Goal: Task Accomplishment & Management: Manage account settings

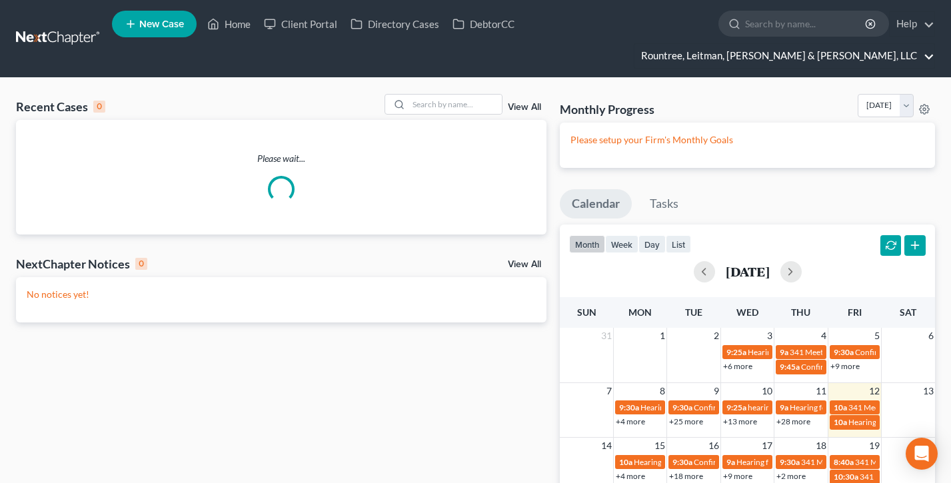
click at [843, 44] on link "Rountree, Leitman, [PERSON_NAME] & [PERSON_NAME], LLC" at bounding box center [785, 56] width 300 height 24
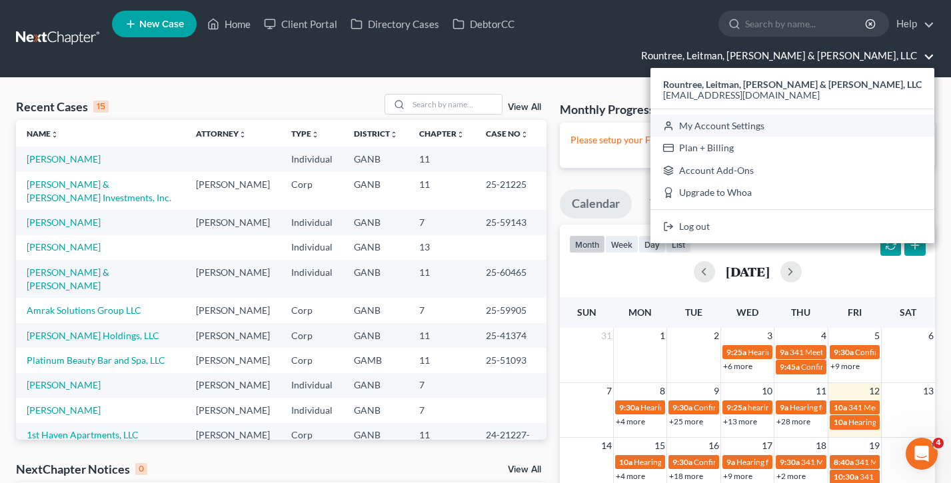
click at [833, 115] on link "My Account Settings" at bounding box center [793, 126] width 284 height 23
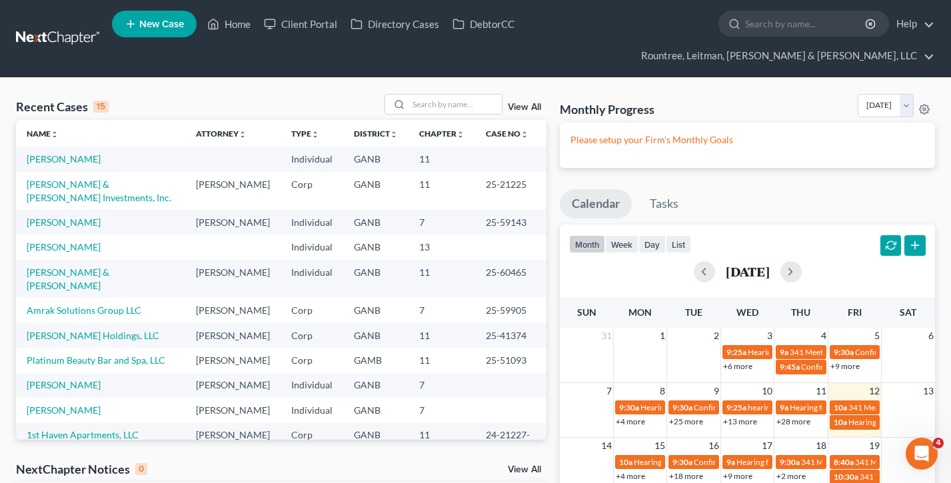
select select "24"
select select "10"
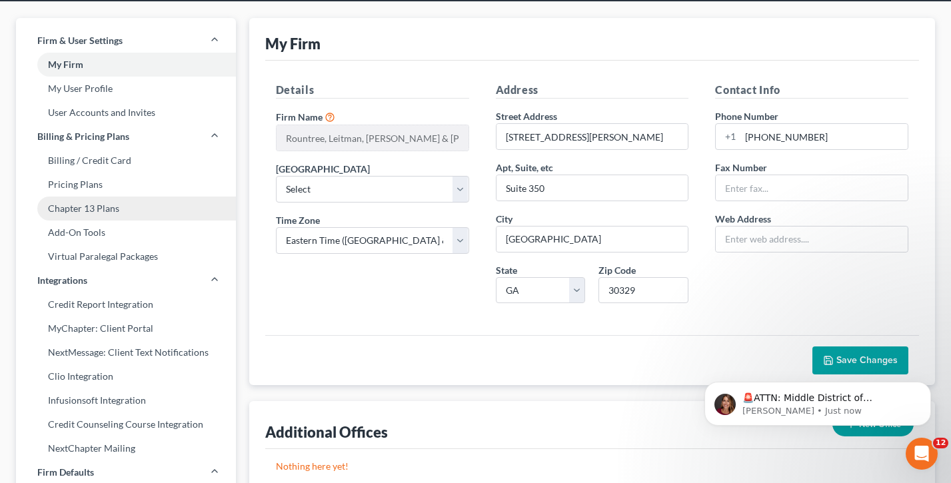
scroll to position [18, 0]
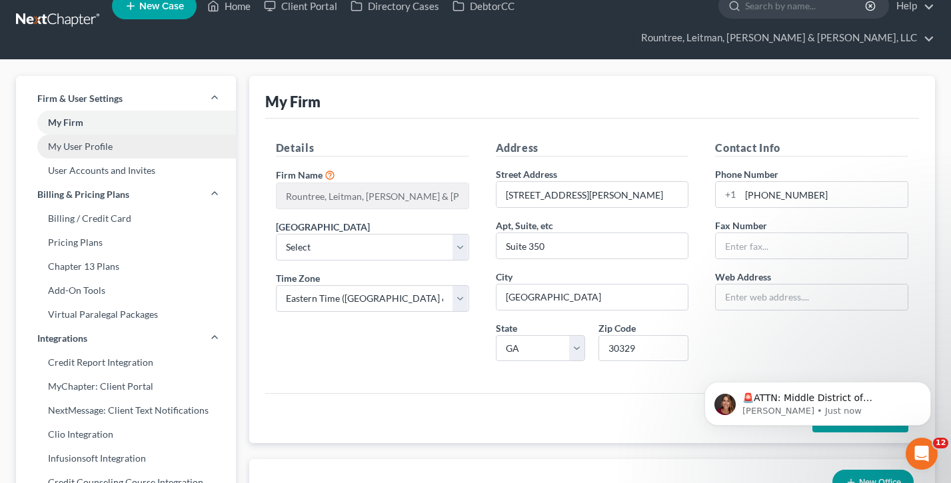
click at [88, 135] on link "My User Profile" at bounding box center [126, 147] width 220 height 24
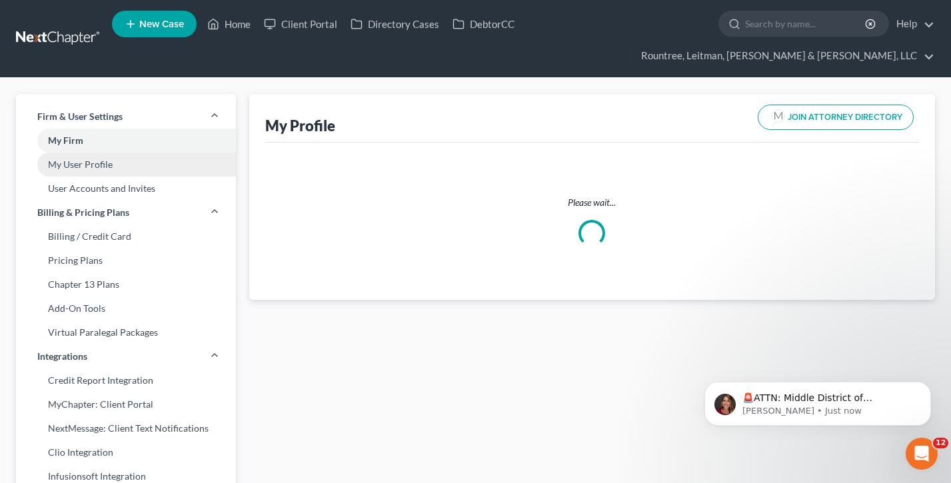
select select "10"
select select "attorney"
select select "0"
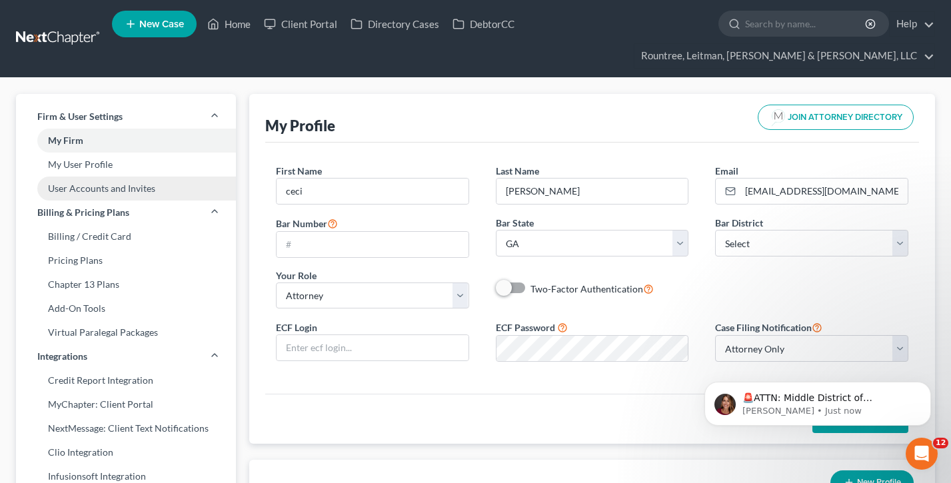
click at [98, 177] on link "User Accounts and Invites" at bounding box center [126, 189] width 220 height 24
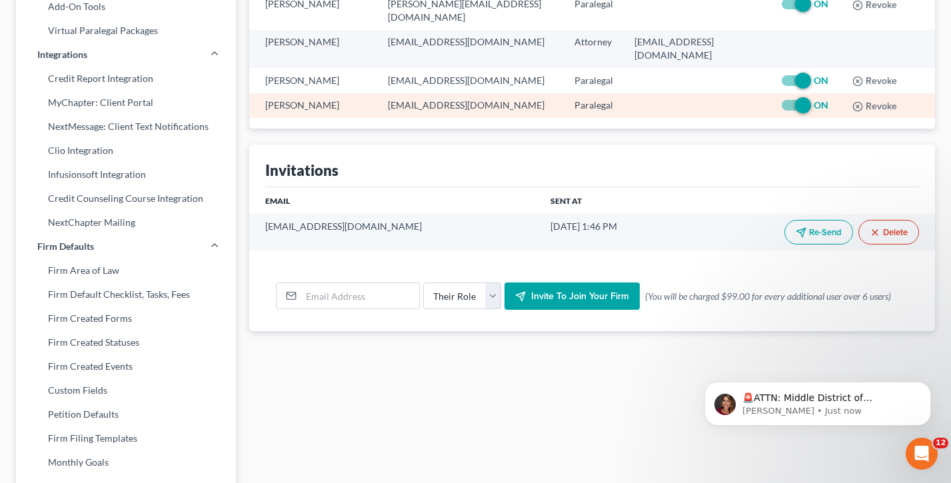
scroll to position [324, 0]
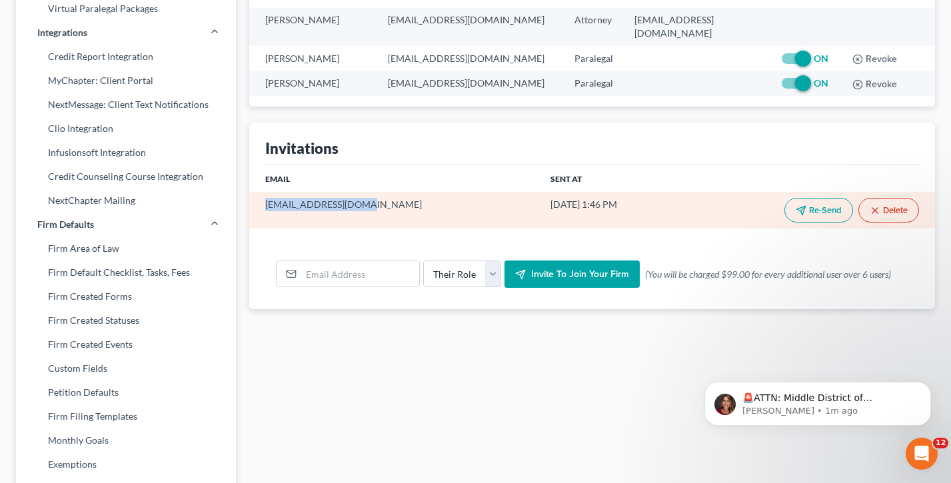
drag, startPoint x: 360, startPoint y: 97, endPoint x: 277, endPoint y: 103, distance: 82.9
click at [252, 192] on td "[EMAIL_ADDRESS][DOMAIN_NAME]" at bounding box center [394, 210] width 291 height 36
copy td "[EMAIL_ADDRESS][DOMAIN_NAME]"
